Goal: Register for event/course

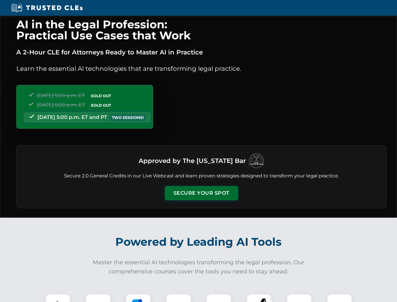
click at [201, 193] on button "Secure Your Spot" at bounding box center [202, 193] width 74 height 14
click at [58, 298] on img at bounding box center [58, 306] width 18 height 18
click at [98, 298] on div at bounding box center [97, 305] width 25 height 25
